Goal: Information Seeking & Learning: Learn about a topic

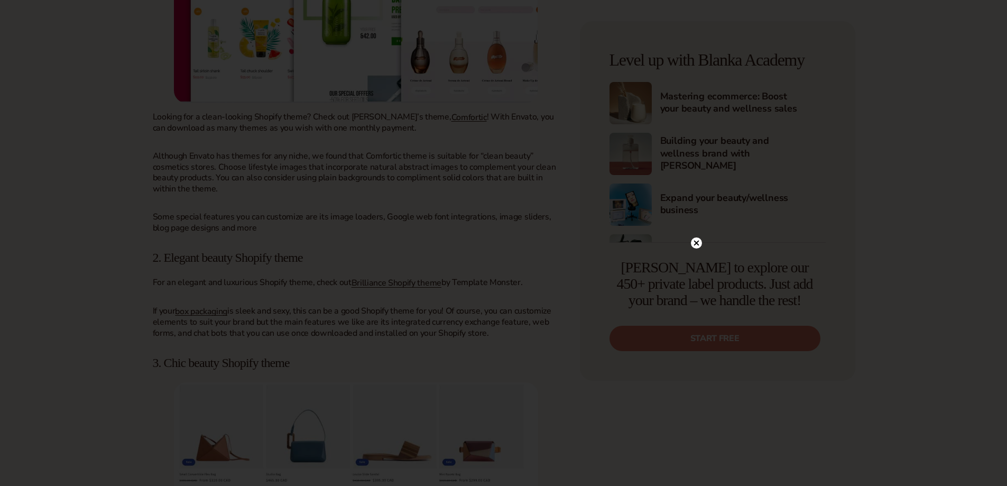
scroll to position [3453, 0]
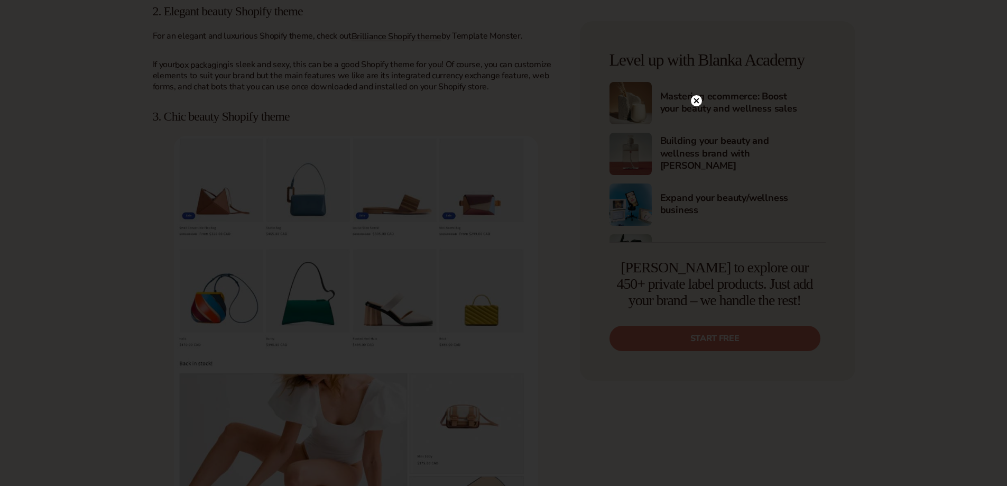
click at [696, 100] on icon at bounding box center [695, 100] width 5 height 5
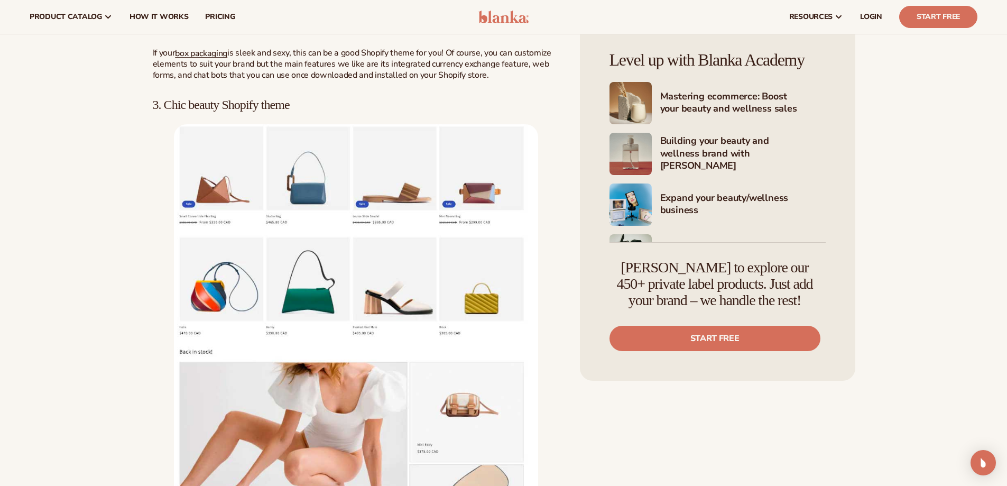
scroll to position [3330, 0]
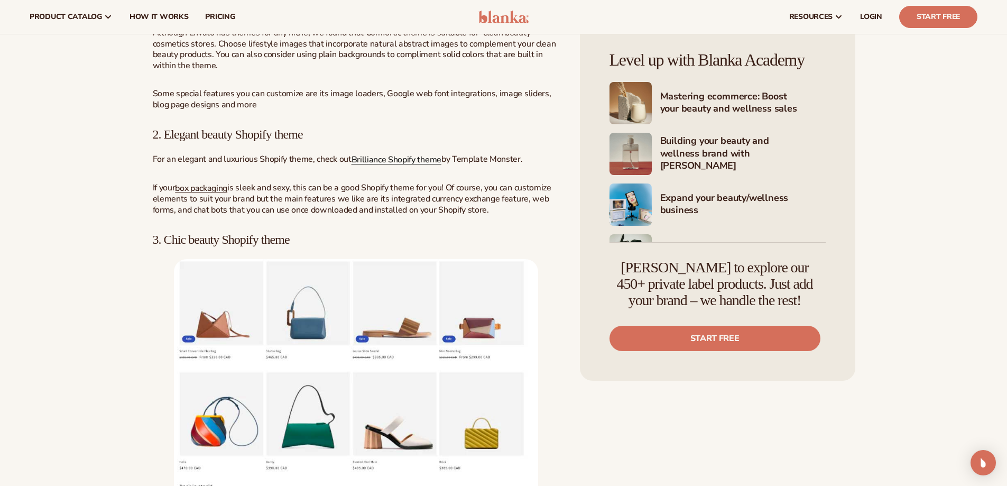
click at [401, 154] on link "Brilliance Shopify theme" at bounding box center [397, 160] width 90 height 12
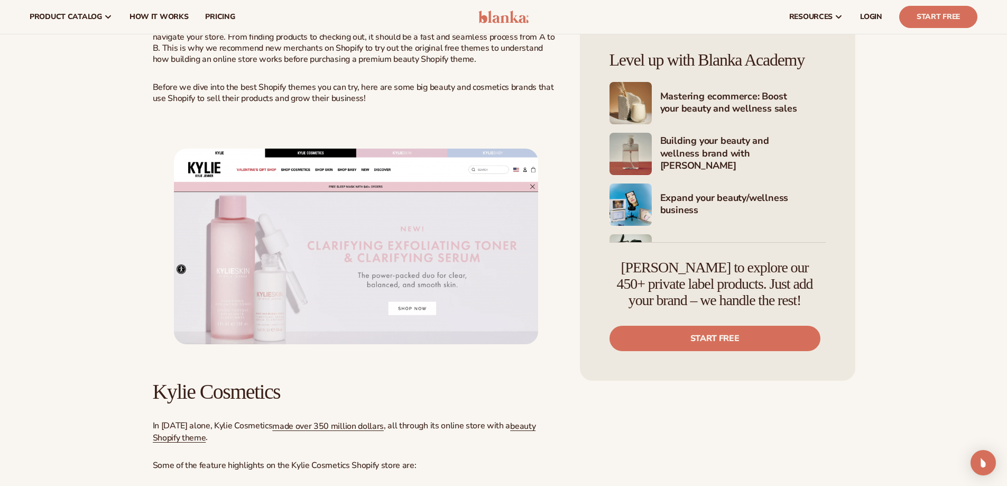
scroll to position [493, 0]
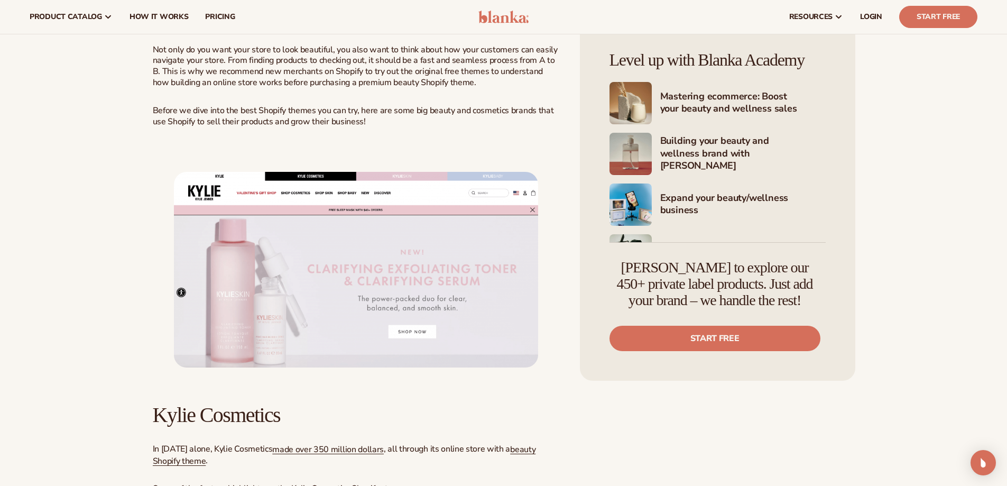
click at [296, 202] on img at bounding box center [356, 269] width 364 height 195
